Goal: Task Accomplishment & Management: Use online tool/utility

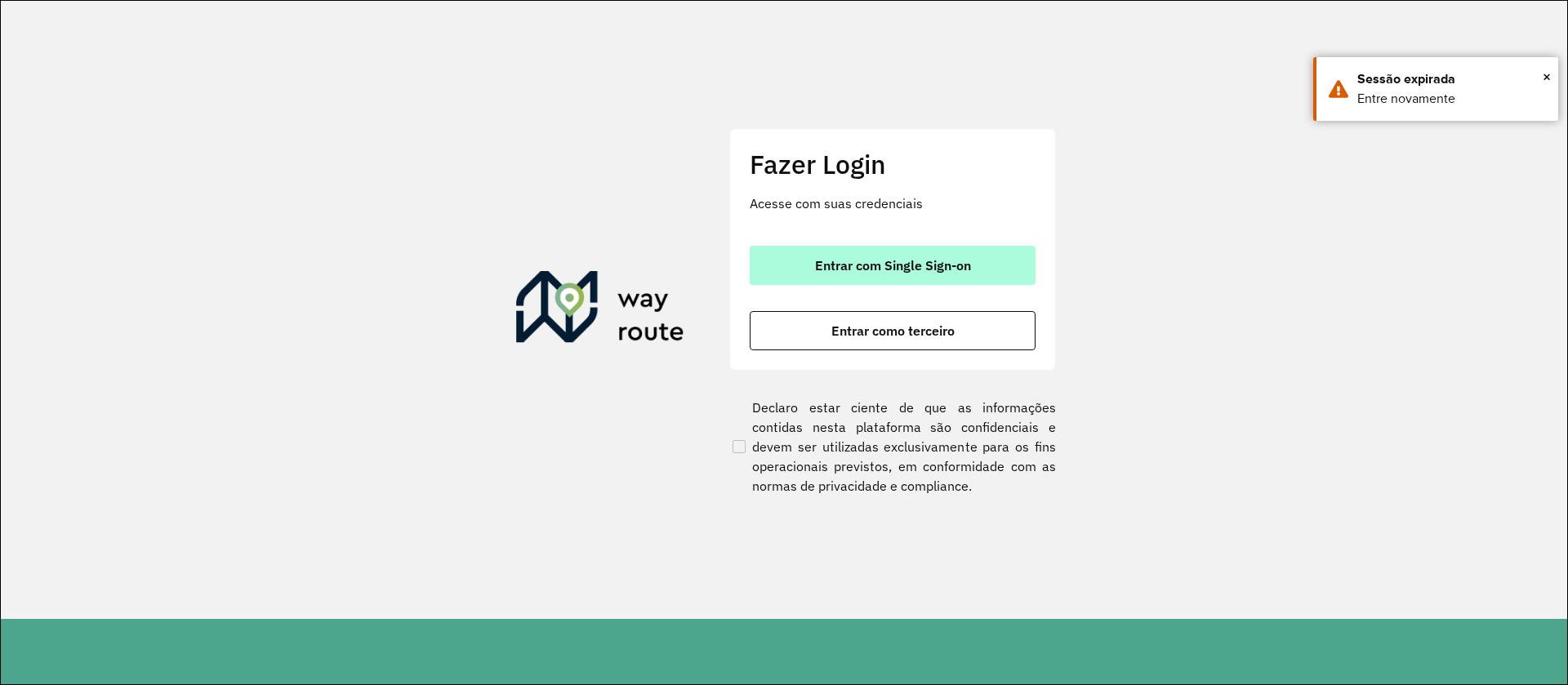
click at [825, 265] on span "Entrar com Single Sign-on" at bounding box center [893, 266] width 156 height 13
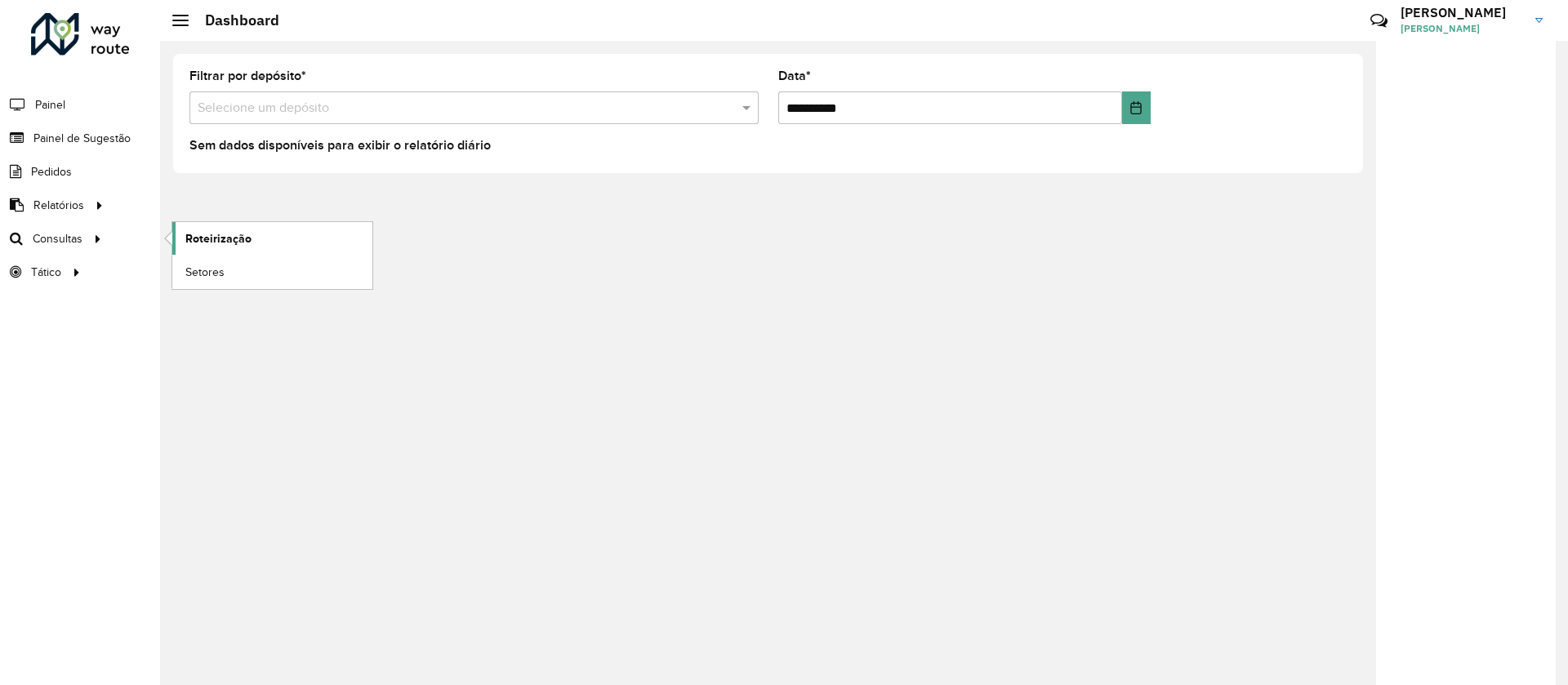
click at [226, 244] on span "Roteirização" at bounding box center [219, 239] width 66 height 17
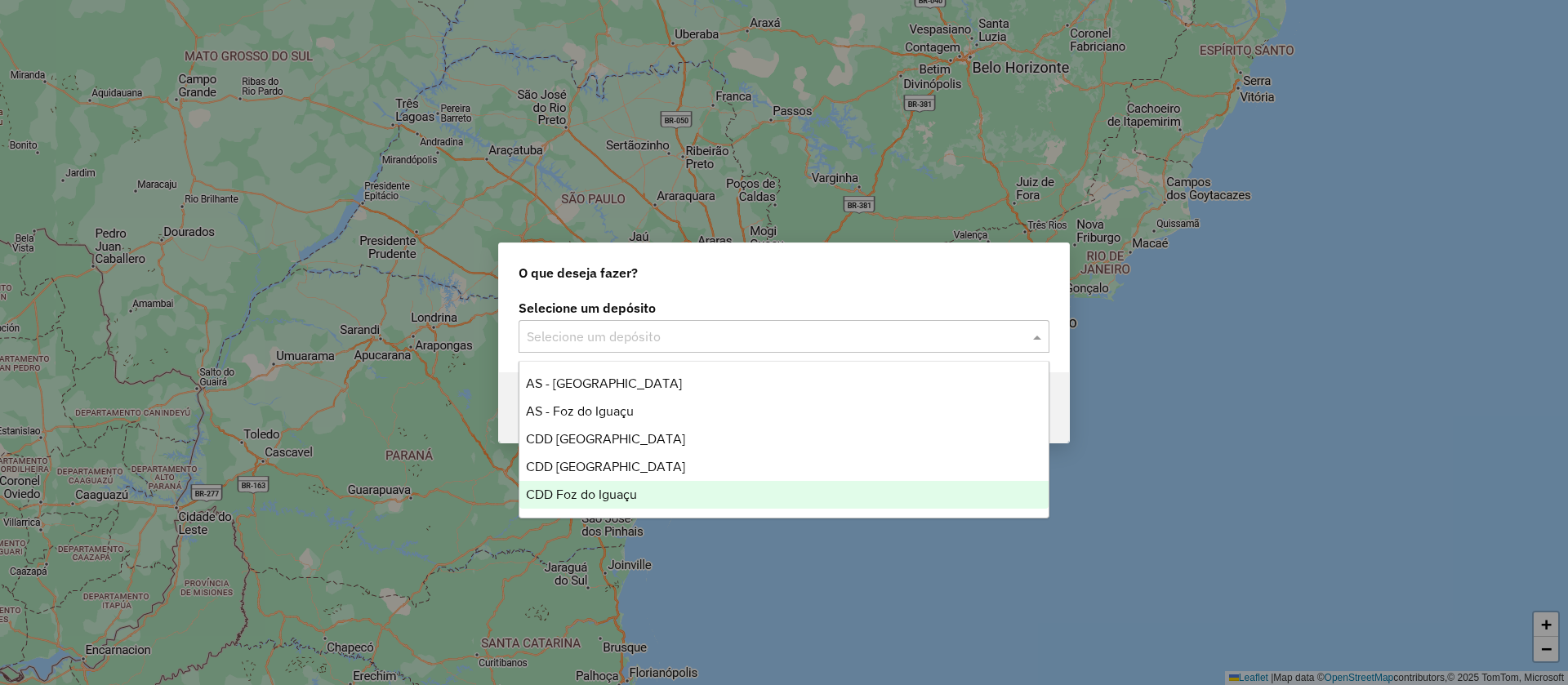
drag, startPoint x: 625, startPoint y: 475, endPoint x: 621, endPoint y: 485, distance: 10.8
click at [621, 485] on div "AS - [GEOGRAPHIC_DATA] AS - Foz do Iguaçu CDD [GEOGRAPHIC_DATA] CDD [GEOGRAPHIC…" at bounding box center [783, 439] width 529 height 139
click at [621, 485] on div "CDD Foz do Iguaçu" at bounding box center [783, 495] width 529 height 28
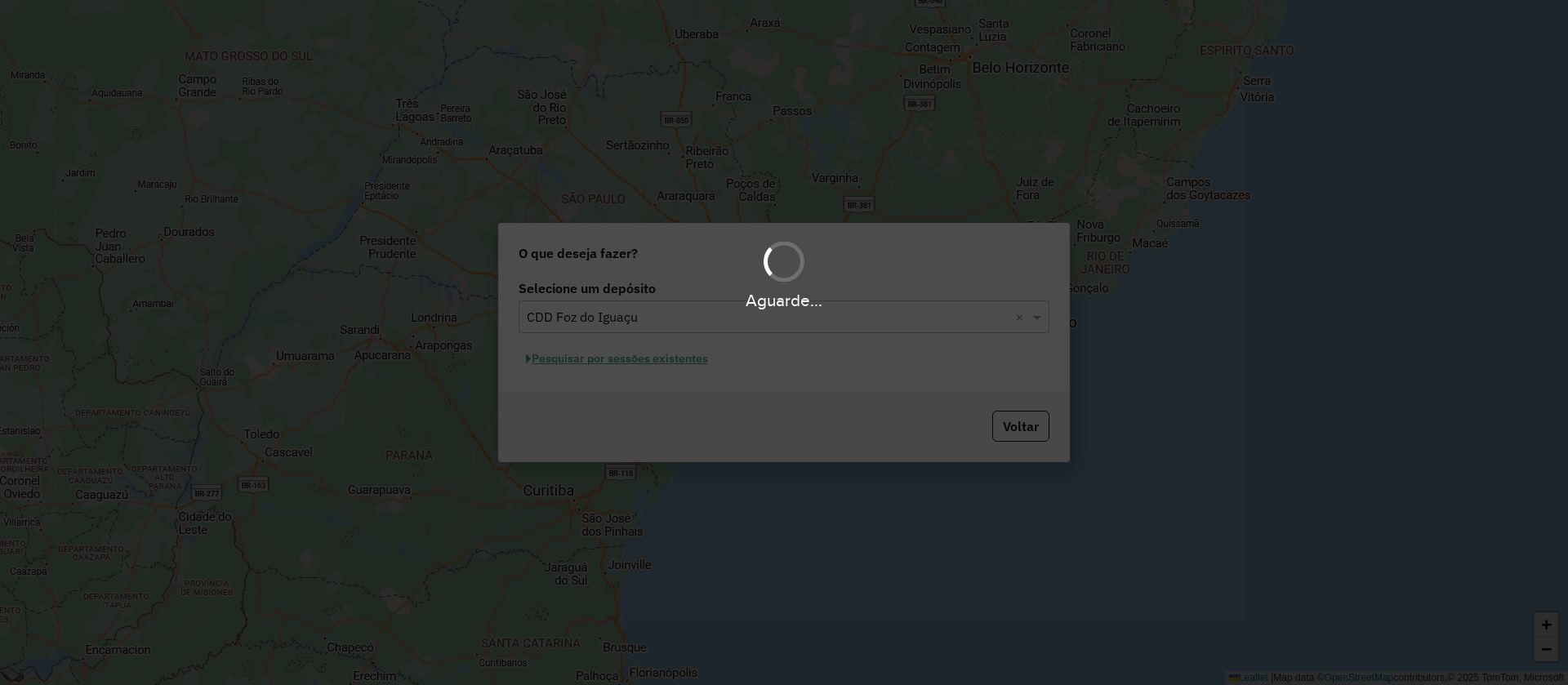
click at [608, 370] on div "Aguarde..." at bounding box center [784, 342] width 1568 height 685
click at [617, 364] on div "Aguarde..." at bounding box center [784, 342] width 1568 height 685
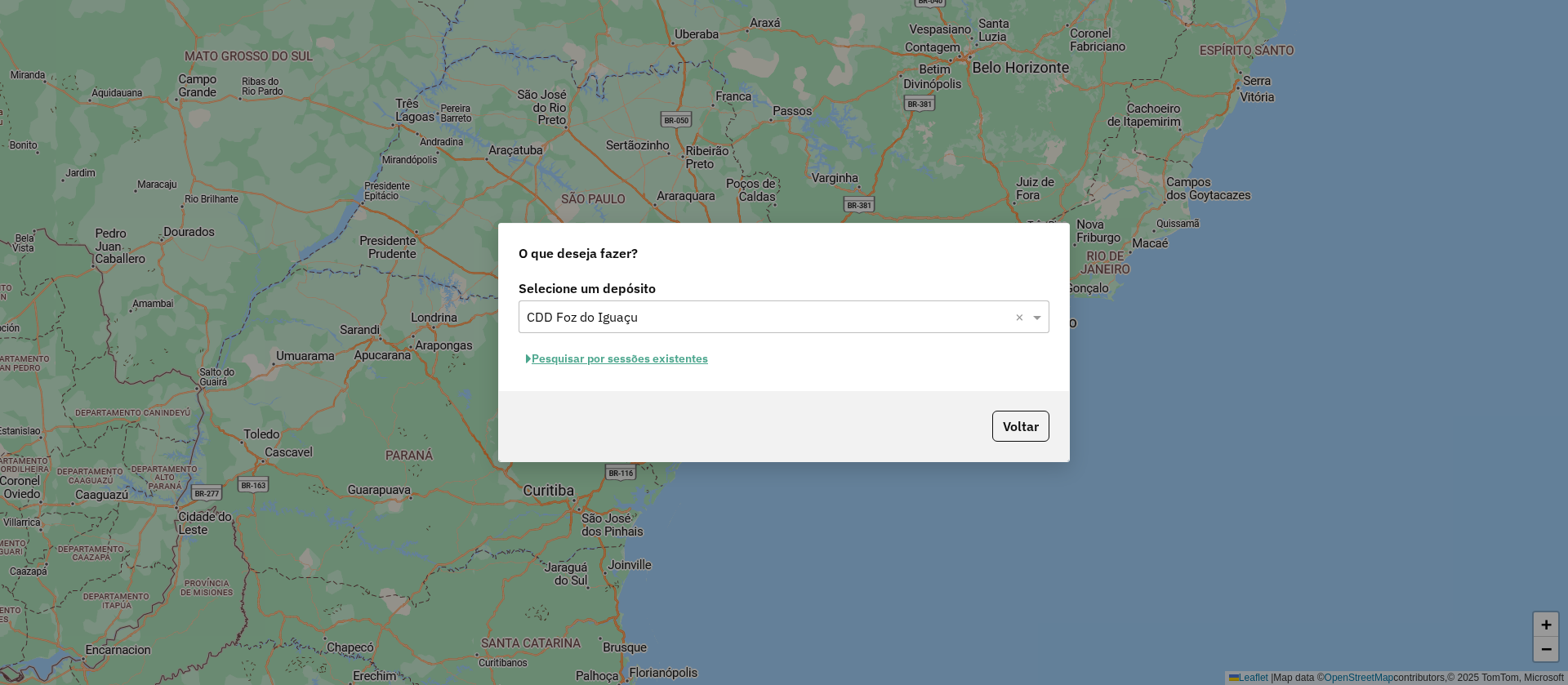
click at [640, 362] on button "Pesquisar por sessões existentes" at bounding box center [616, 359] width 196 height 26
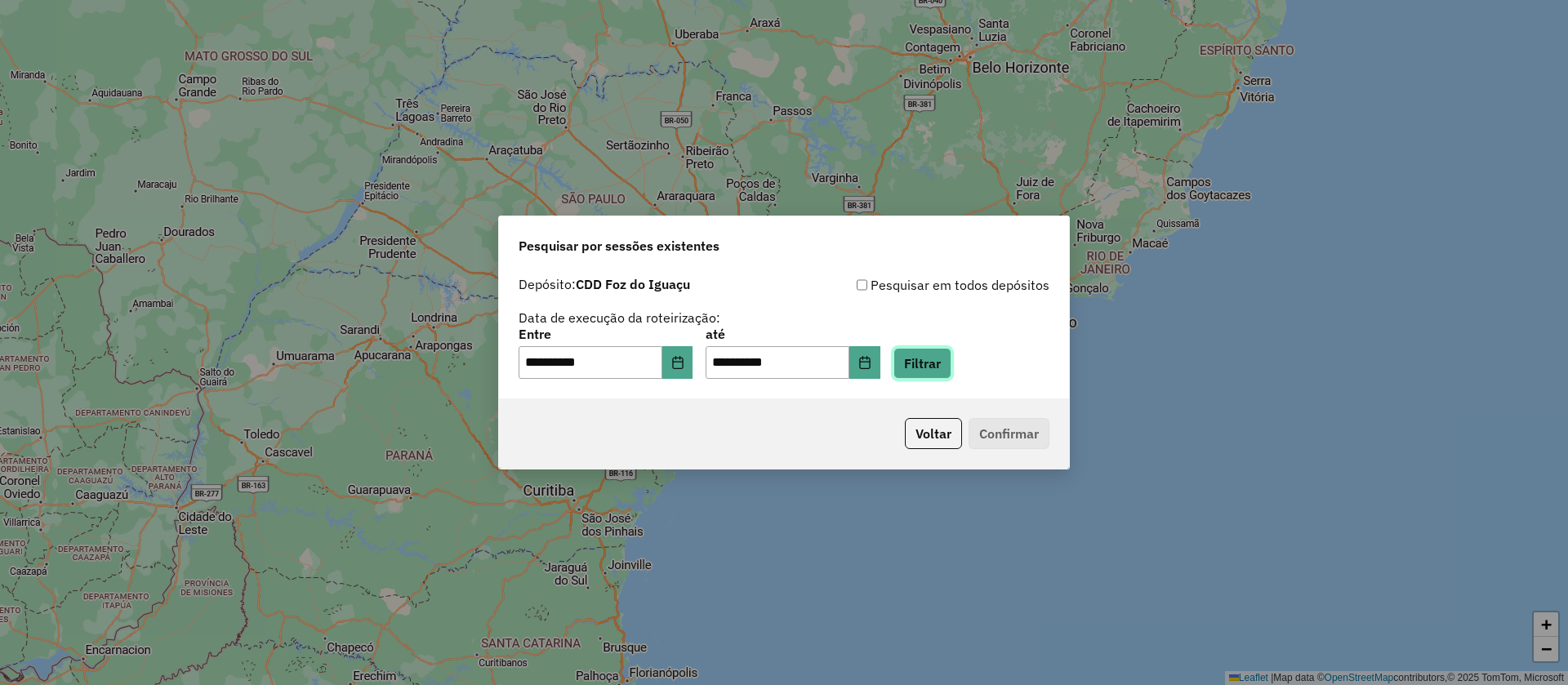
click at [931, 363] on button "Filtrar" at bounding box center [923, 364] width 58 height 31
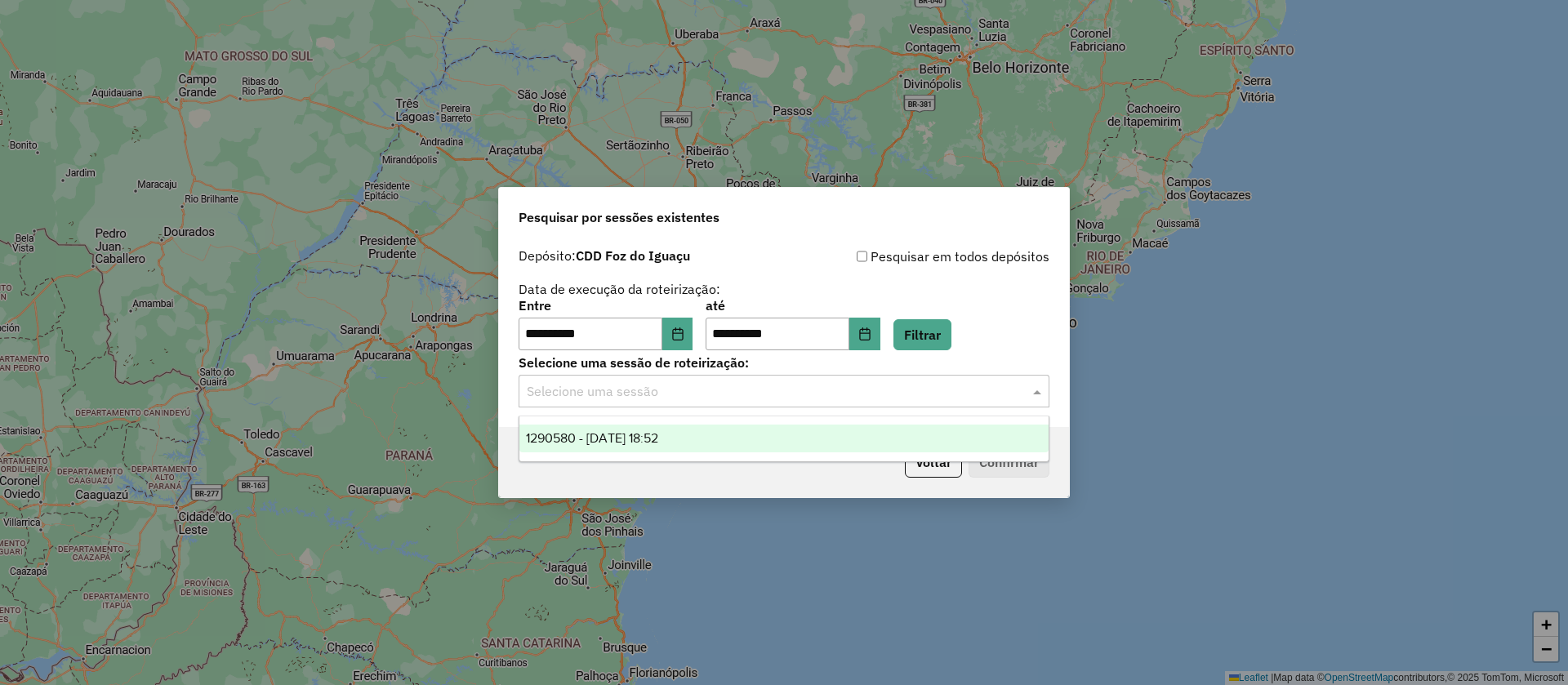
click at [669, 404] on div "Selecione uma sessão" at bounding box center [783, 391] width 531 height 33
click at [684, 333] on icon "Choose Date" at bounding box center [678, 334] width 13 height 13
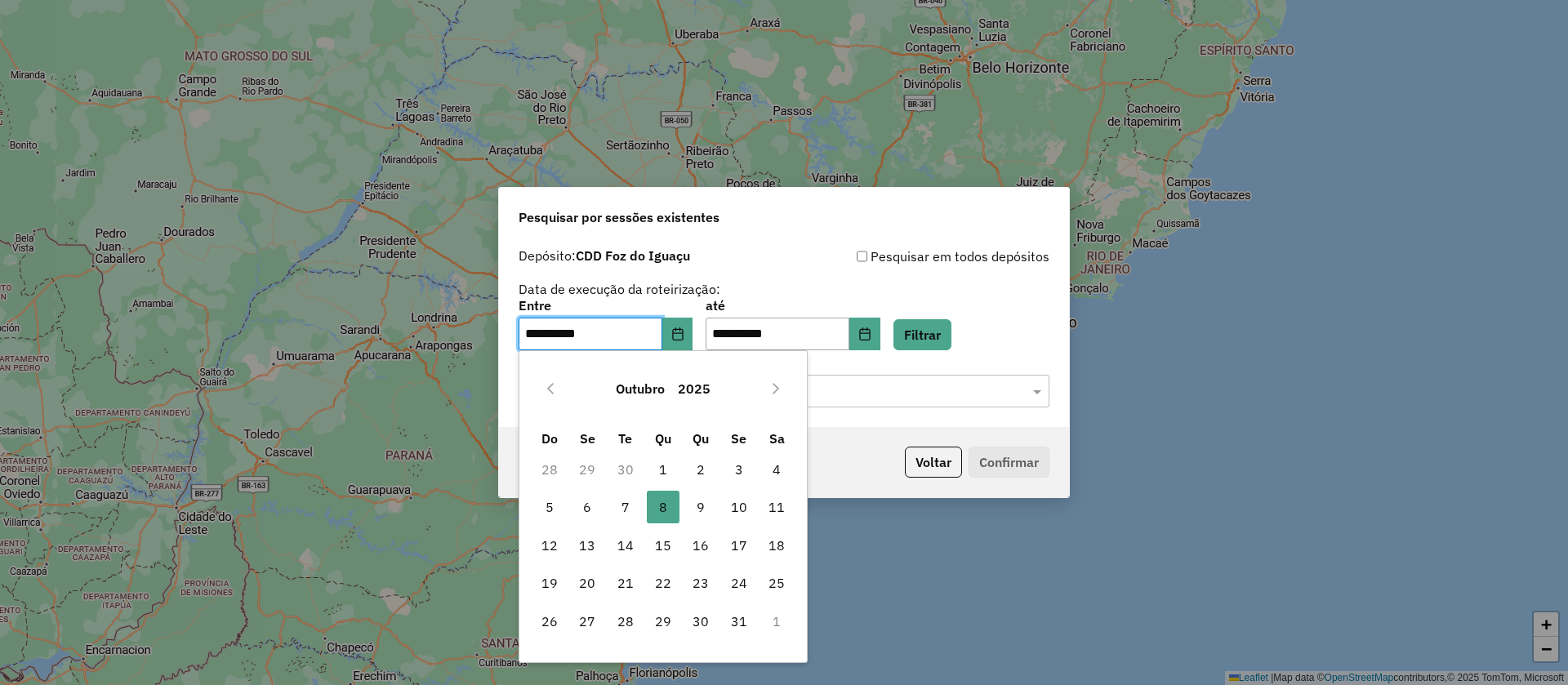
drag, startPoint x: 699, startPoint y: 503, endPoint x: 916, endPoint y: 362, distance: 258.8
click at [697, 503] on span "9" at bounding box center [701, 508] width 33 height 33
type input "**********"
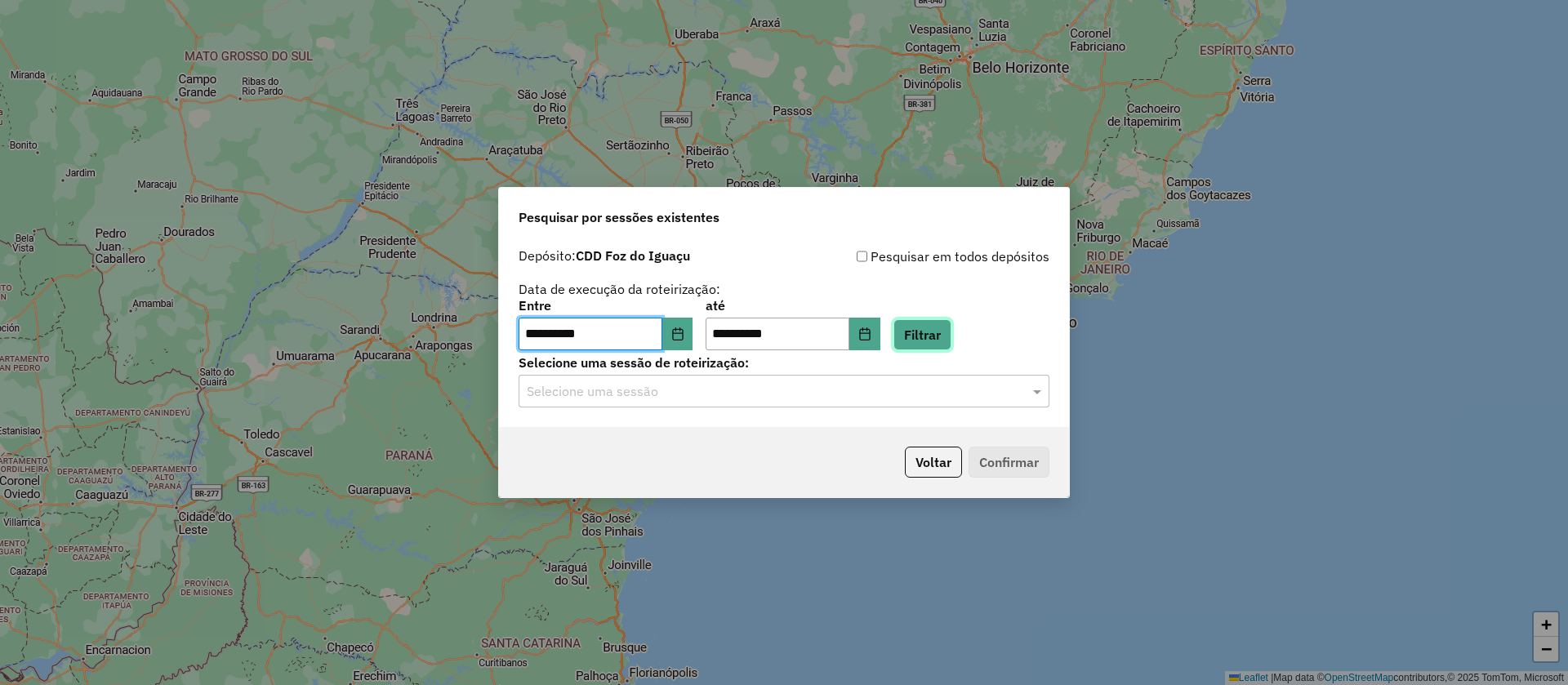
click at [952, 325] on button "Filtrar" at bounding box center [923, 335] width 58 height 31
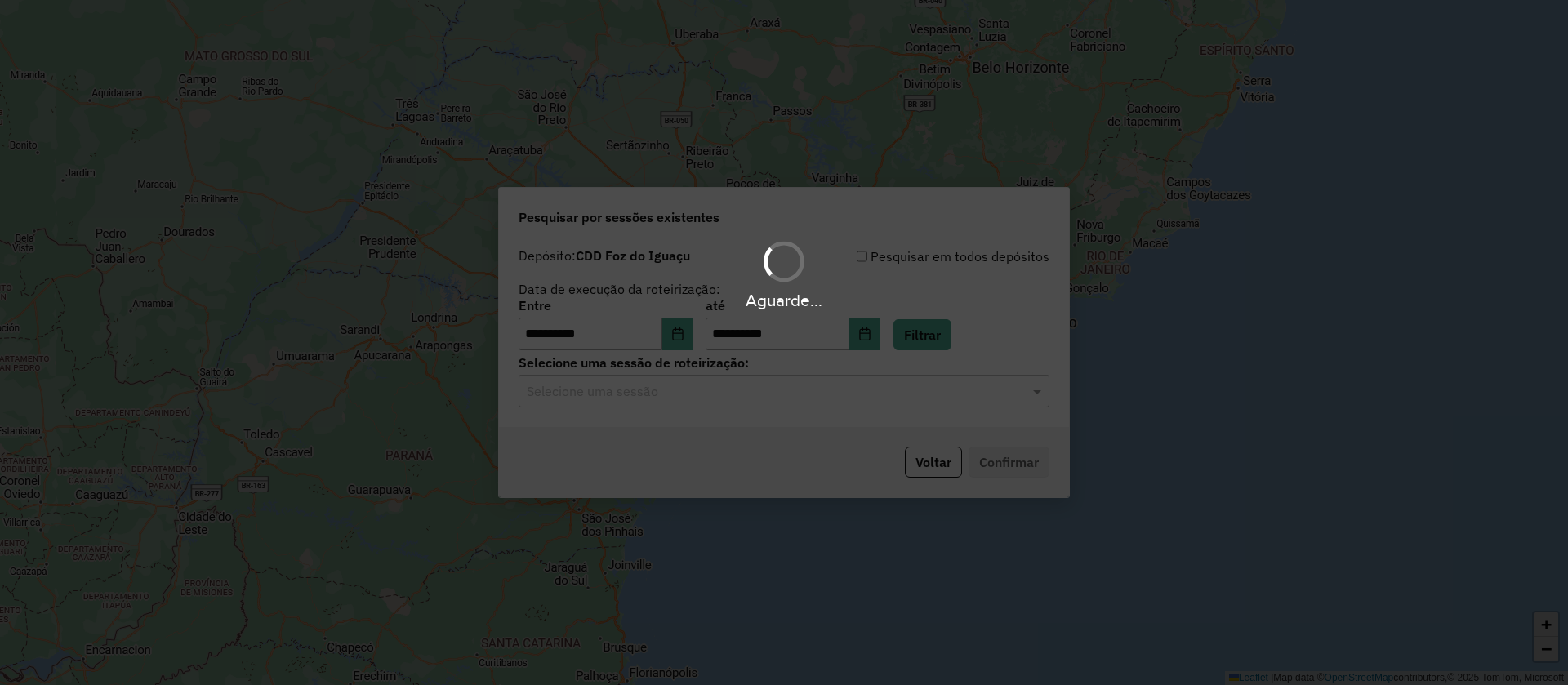
click at [681, 401] on div "Aguarde..." at bounding box center [784, 342] width 1568 height 685
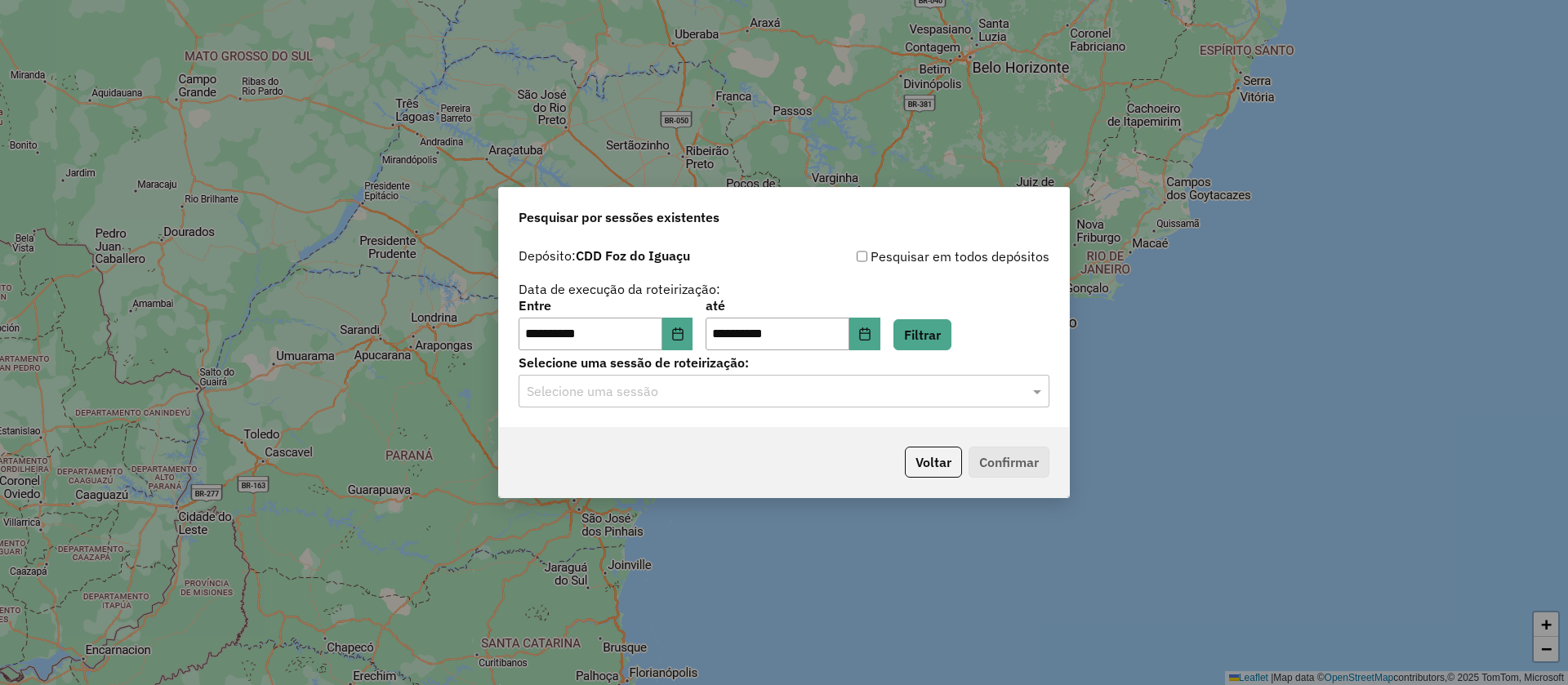
click at [679, 401] on div "Selecione uma sessão" at bounding box center [783, 391] width 531 height 33
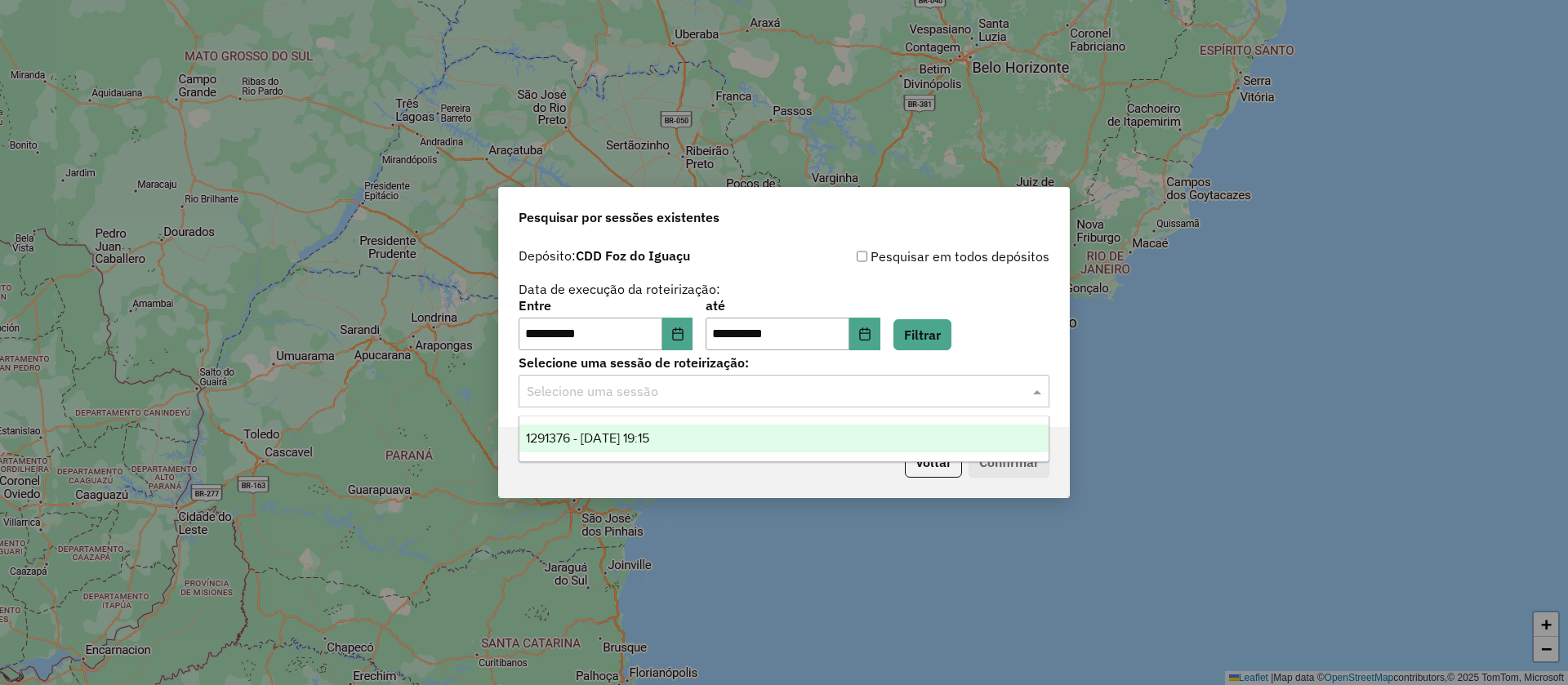
click at [649, 442] on span "1291376 - 09/10/2025 19:15" at bounding box center [587, 437] width 123 height 14
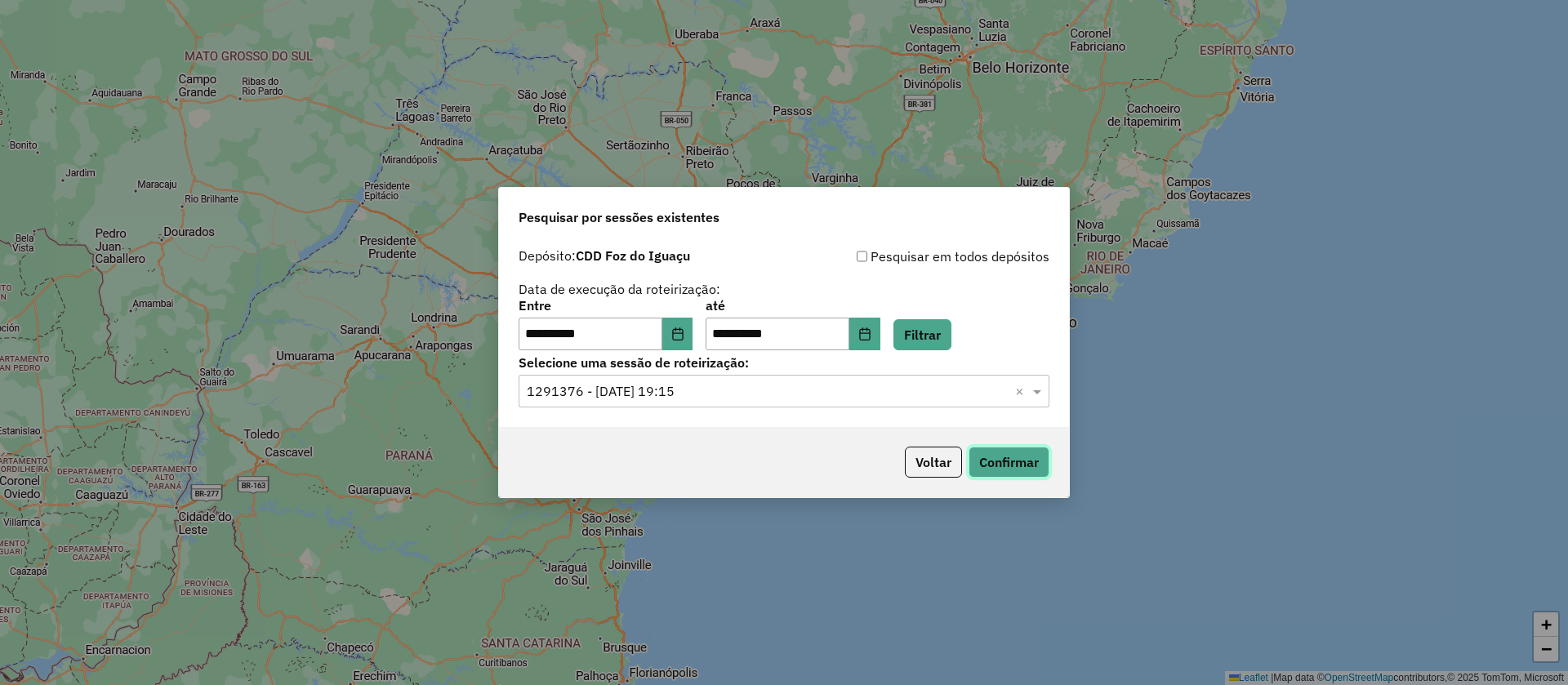
click at [976, 451] on button "Confirmar" at bounding box center [1009, 462] width 81 height 31
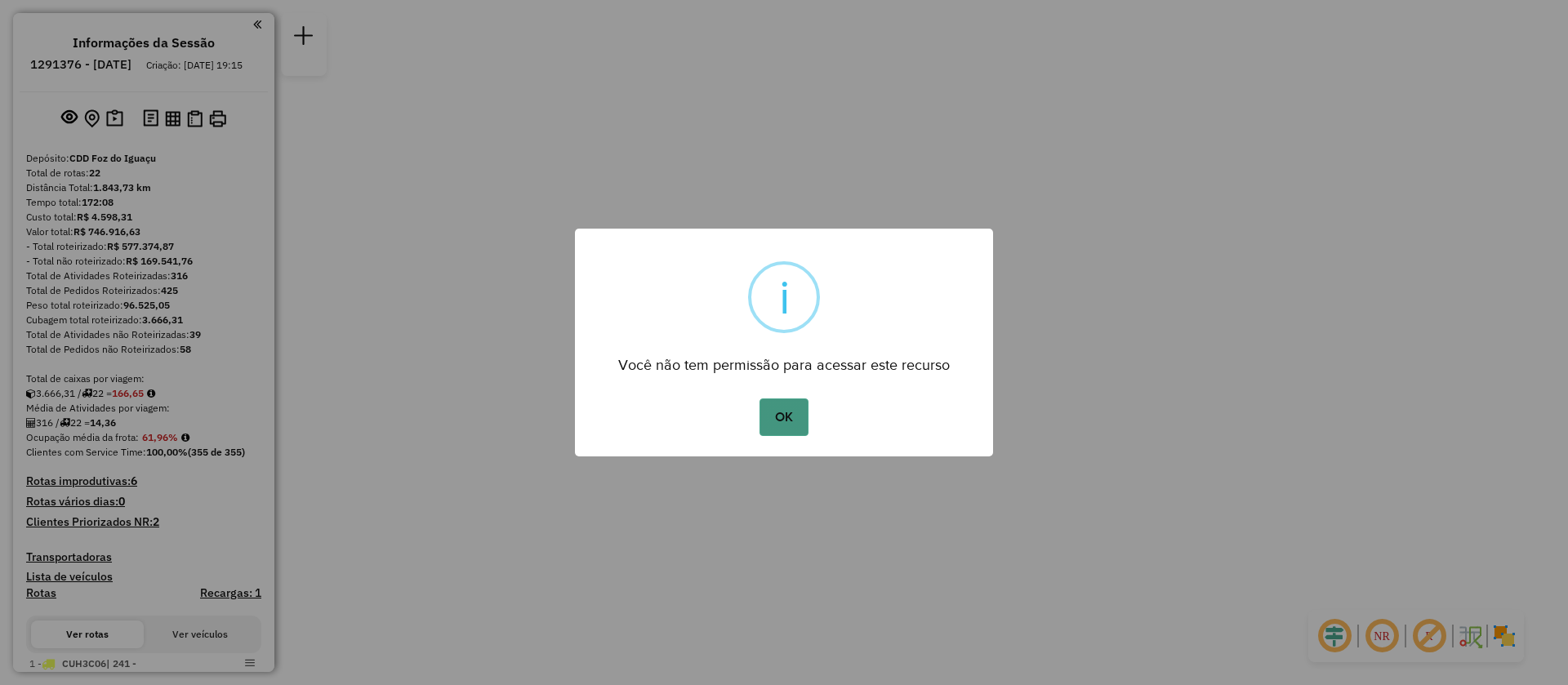
click at [784, 420] on button "OK" at bounding box center [783, 418] width 48 height 38
